Goal: Task Accomplishment & Management: Complete application form

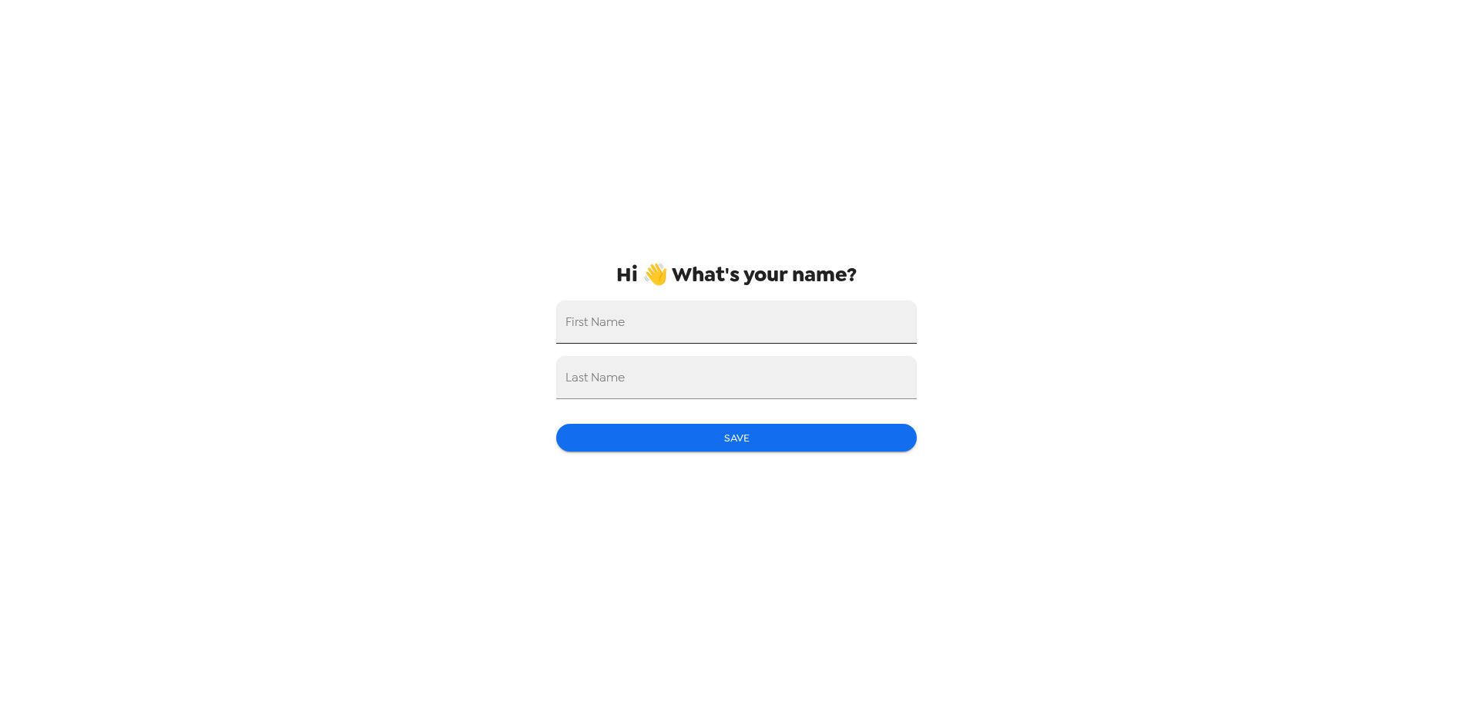
click at [742, 313] on input "First Name" at bounding box center [736, 321] width 360 height 43
type input "Stacey"
type input "Delsh"
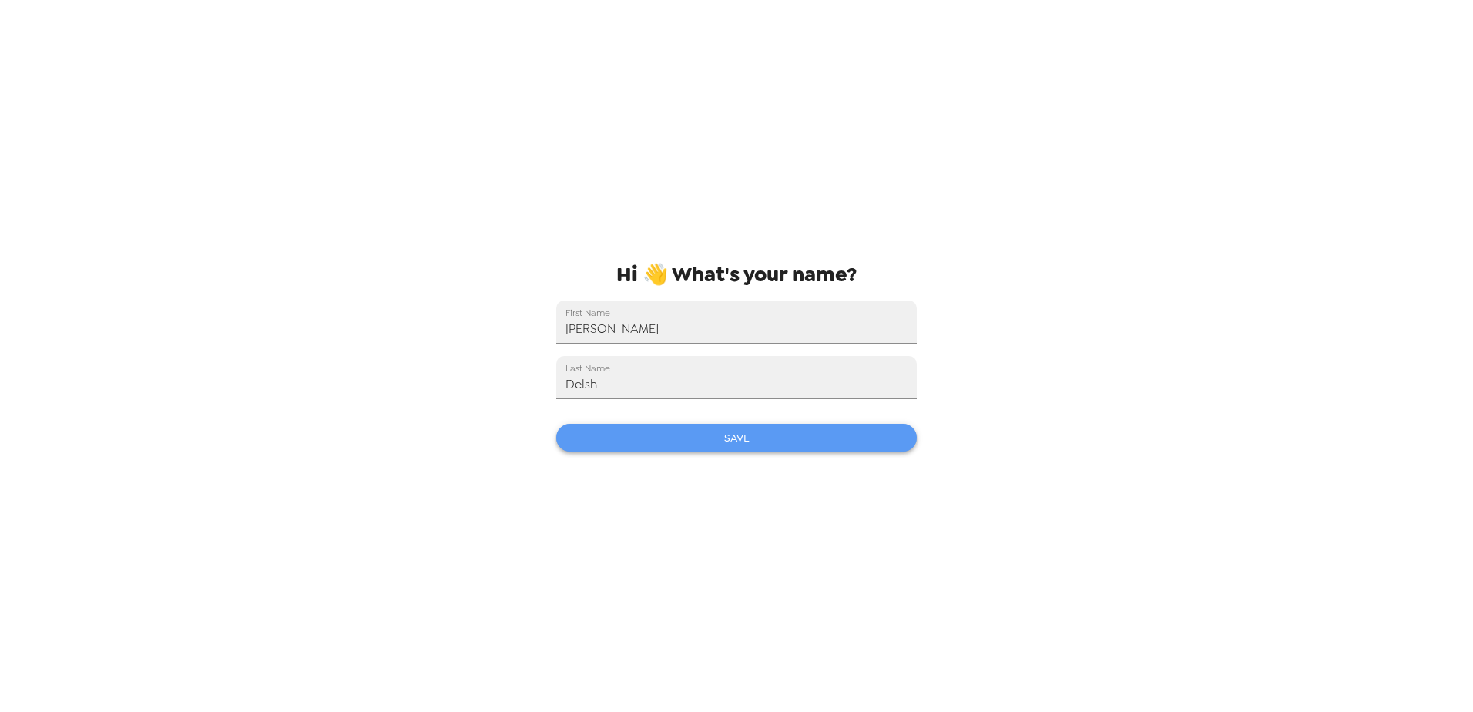
click at [790, 445] on button "Save" at bounding box center [736, 438] width 360 height 28
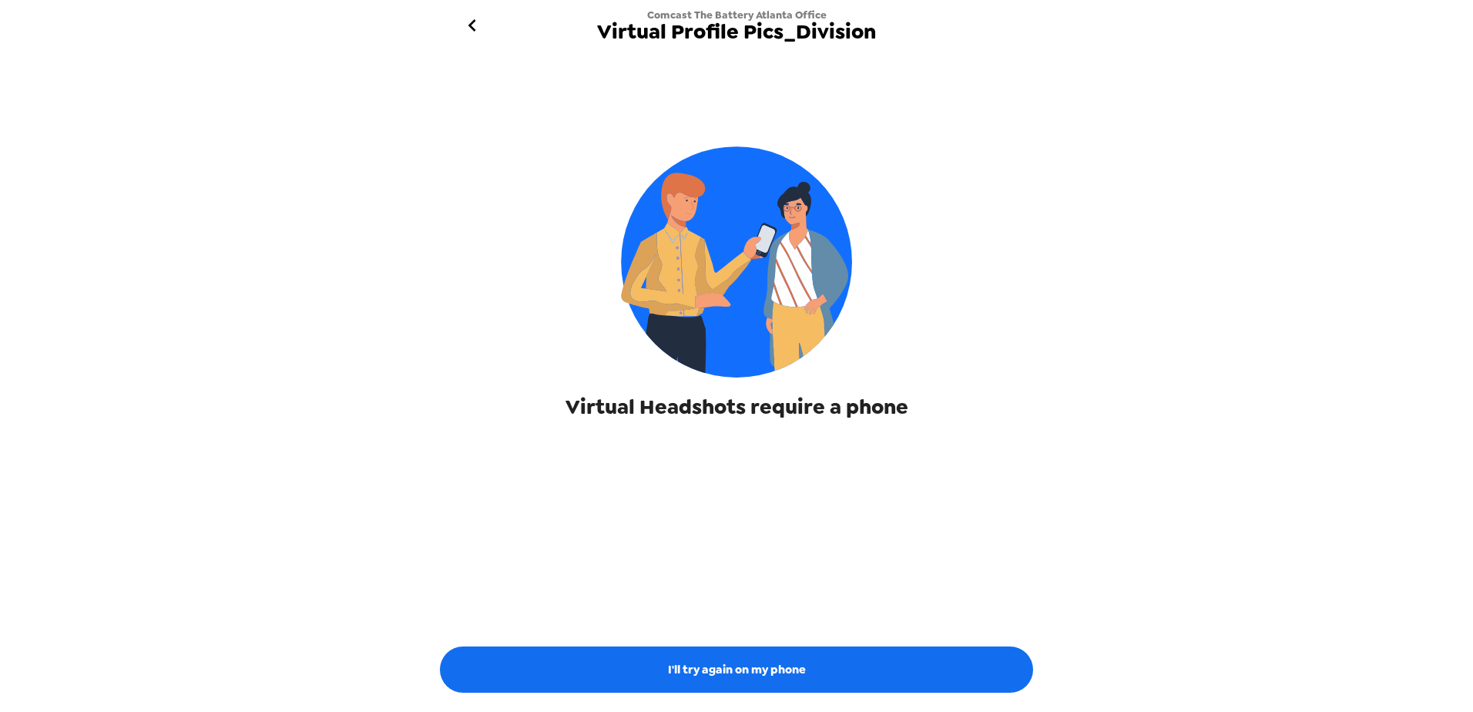
click at [686, 584] on div "Virtual Headshots require a phone I'll try again on my phone" at bounding box center [736, 381] width 616 height 646
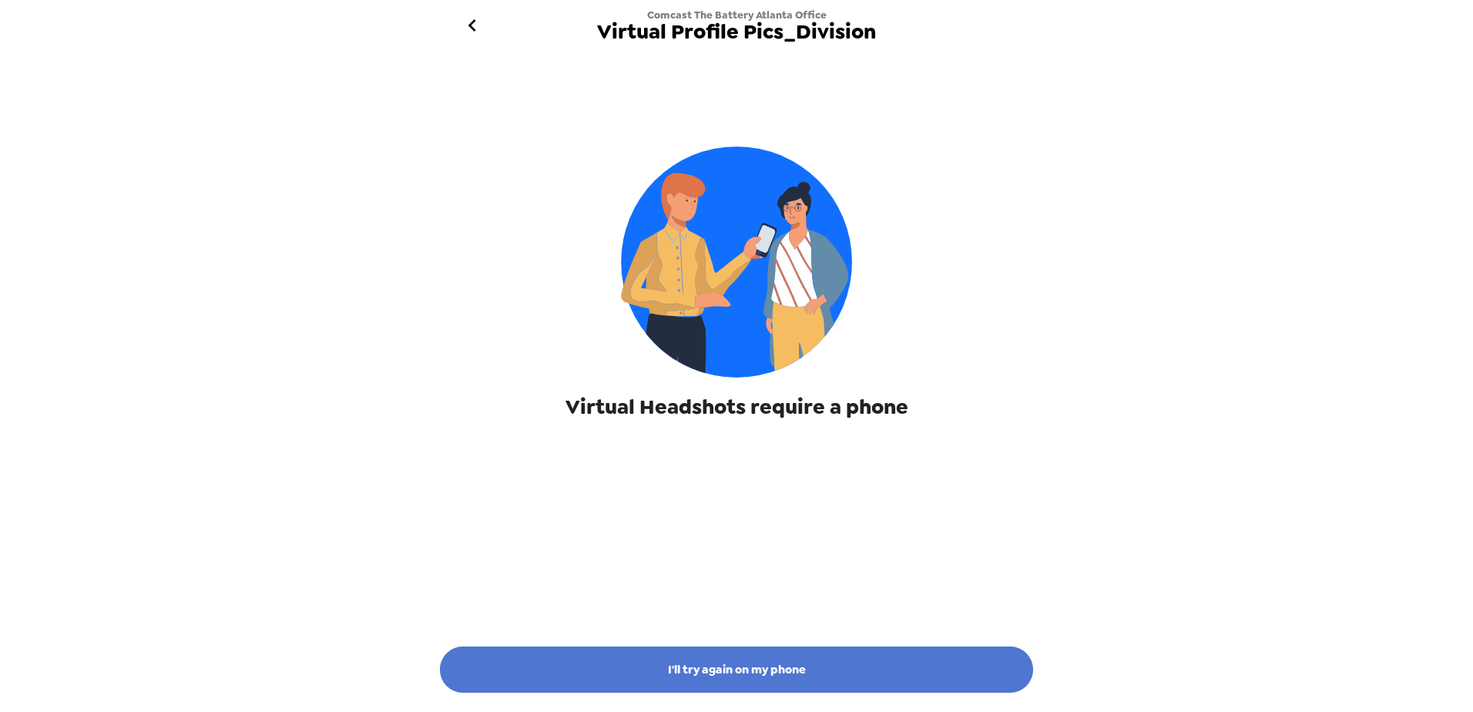
click at [725, 671] on button "I'll try again on my phone" at bounding box center [736, 669] width 593 height 46
